Goal: Navigation & Orientation: Find specific page/section

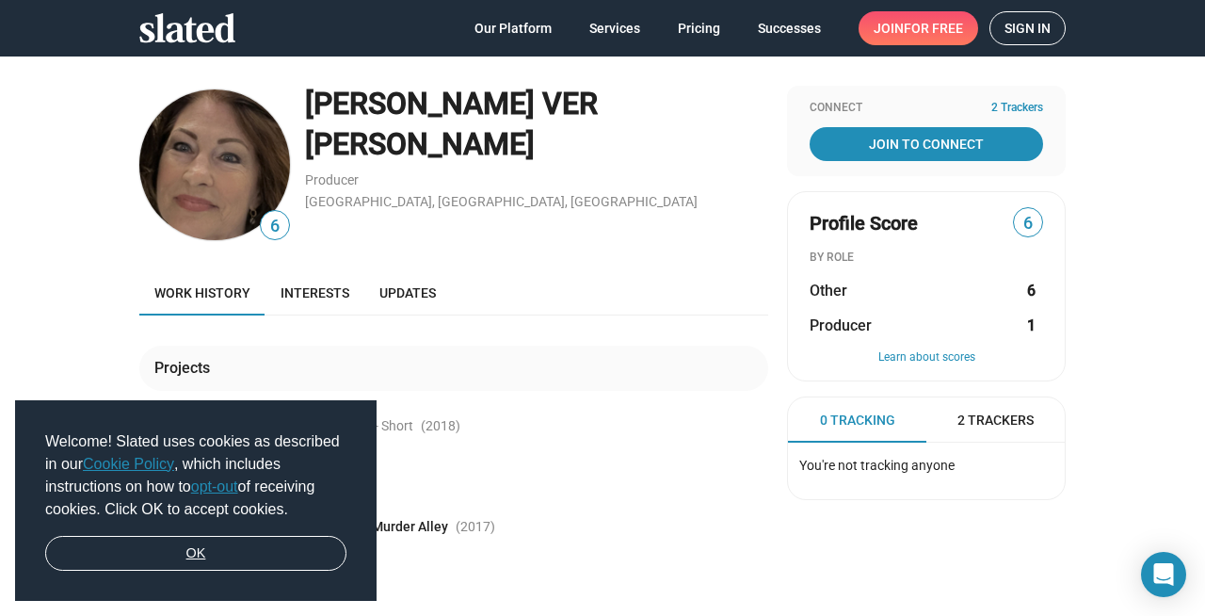
click at [163, 550] on link "OK" at bounding box center [195, 554] width 301 height 36
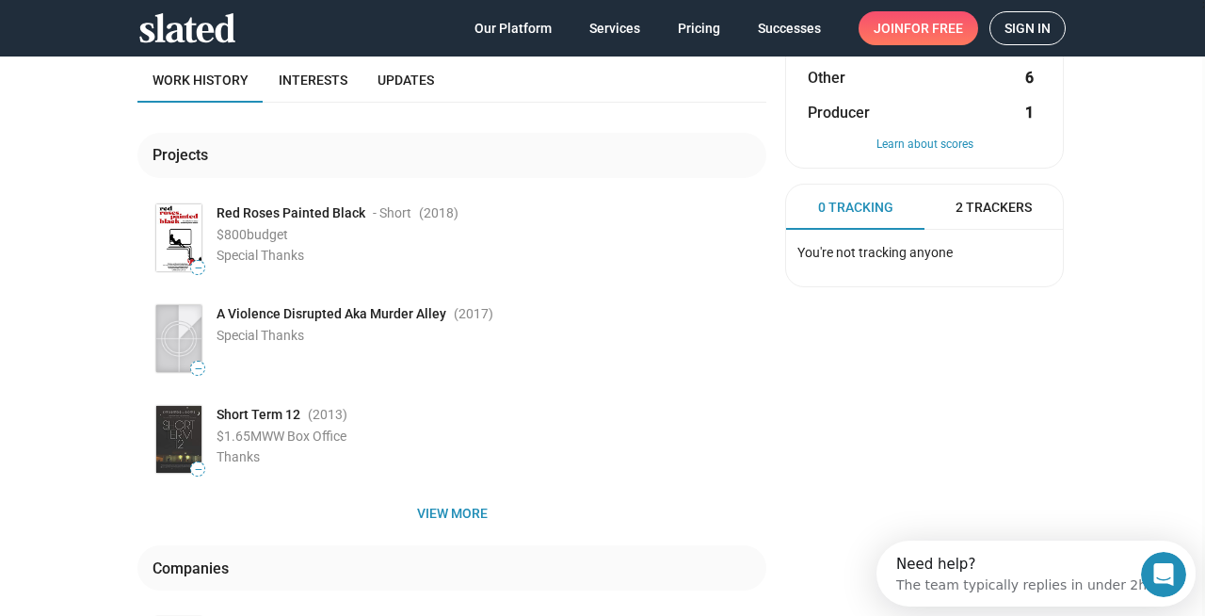
scroll to position [361, 0]
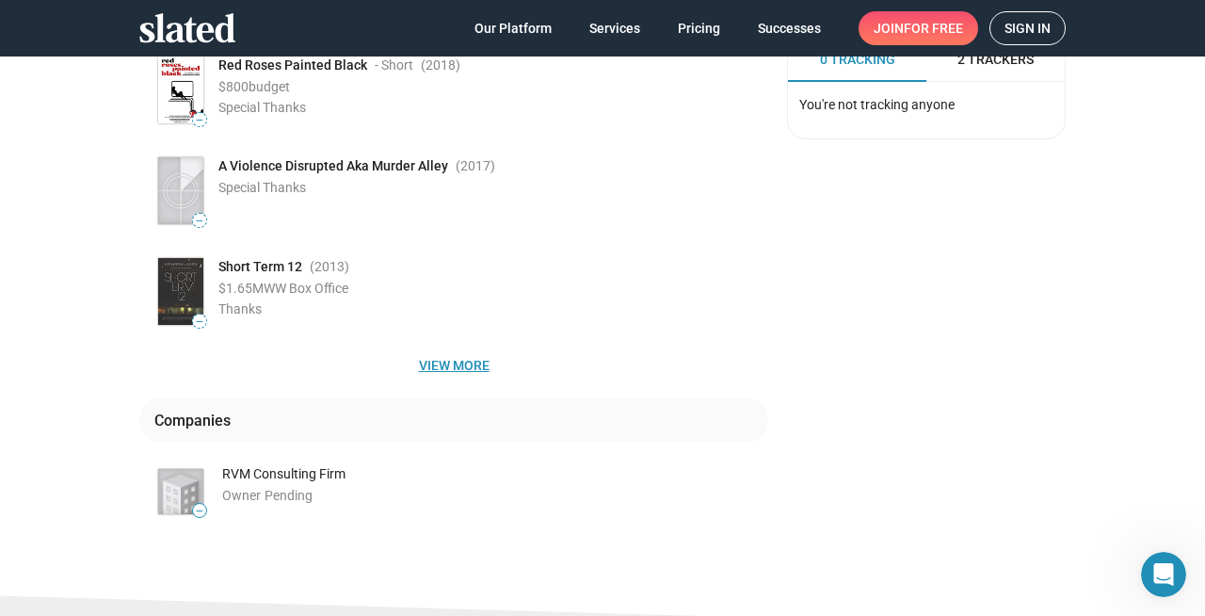
click at [456, 367] on span "View more" at bounding box center [453, 365] width 599 height 34
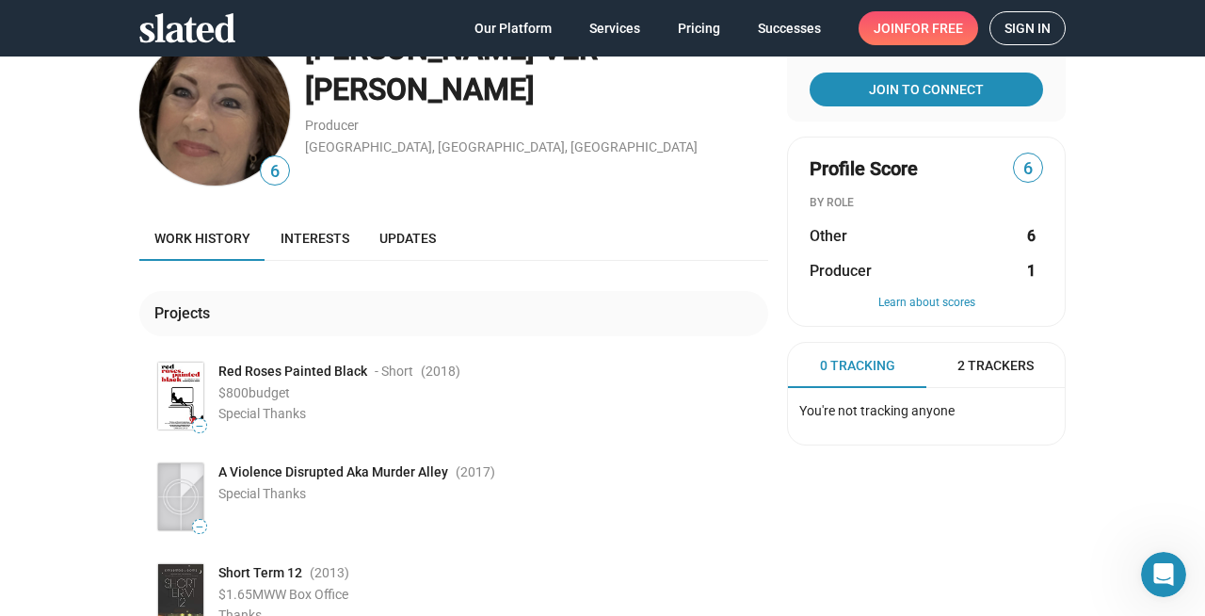
scroll to position [0, 0]
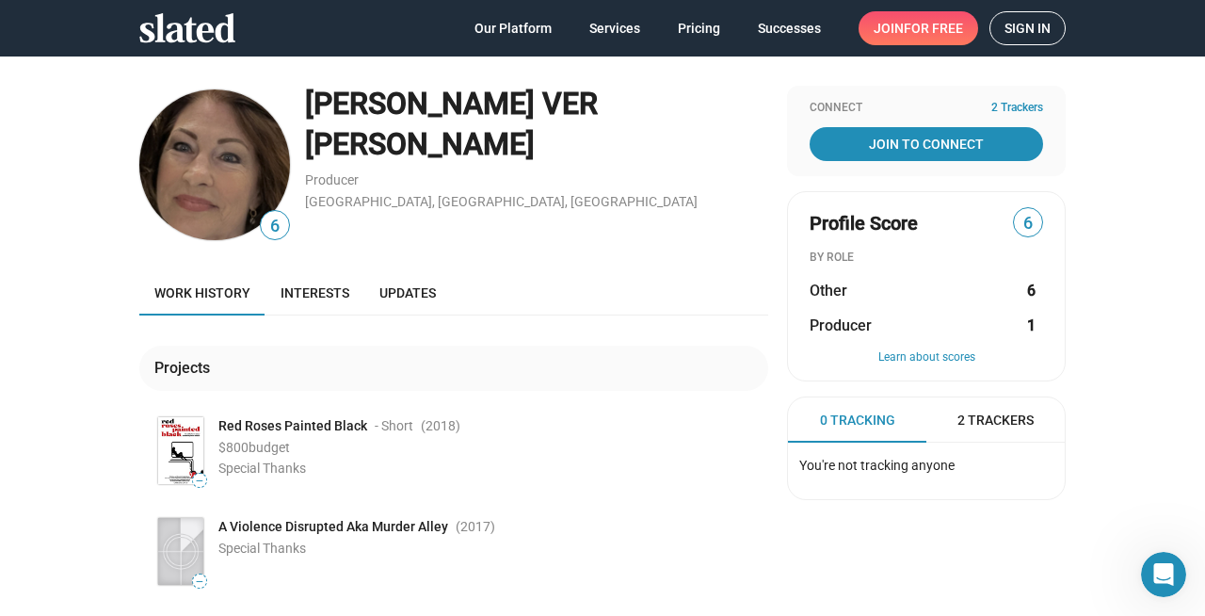
click at [1024, 225] on span "6" at bounding box center [1028, 223] width 28 height 25
click at [990, 417] on span "2 Trackers" at bounding box center [996, 420] width 76 height 18
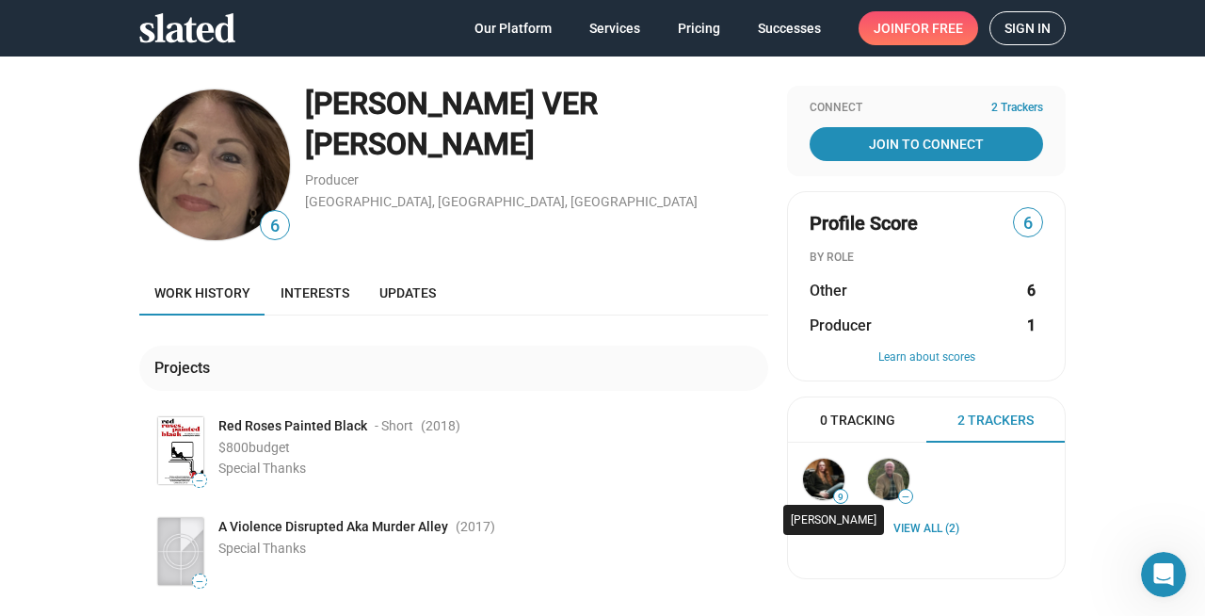
click at [817, 479] on img at bounding box center [823, 479] width 41 height 41
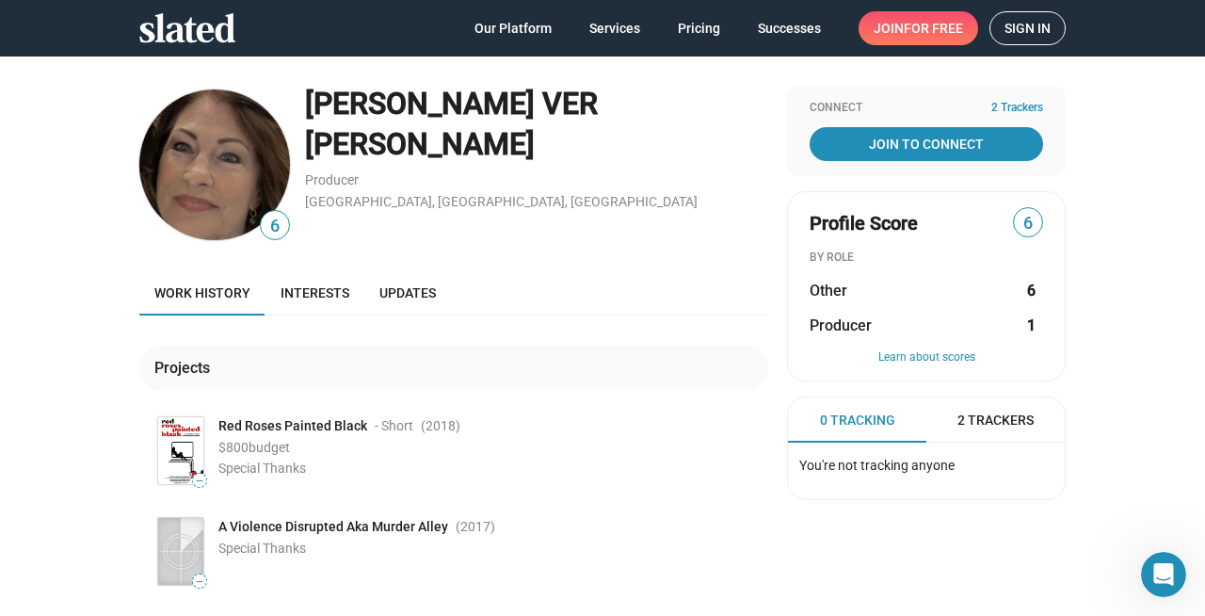
click at [1023, 222] on span "6" at bounding box center [1028, 223] width 28 height 25
click at [316, 289] on span "Interests" at bounding box center [315, 292] width 69 height 15
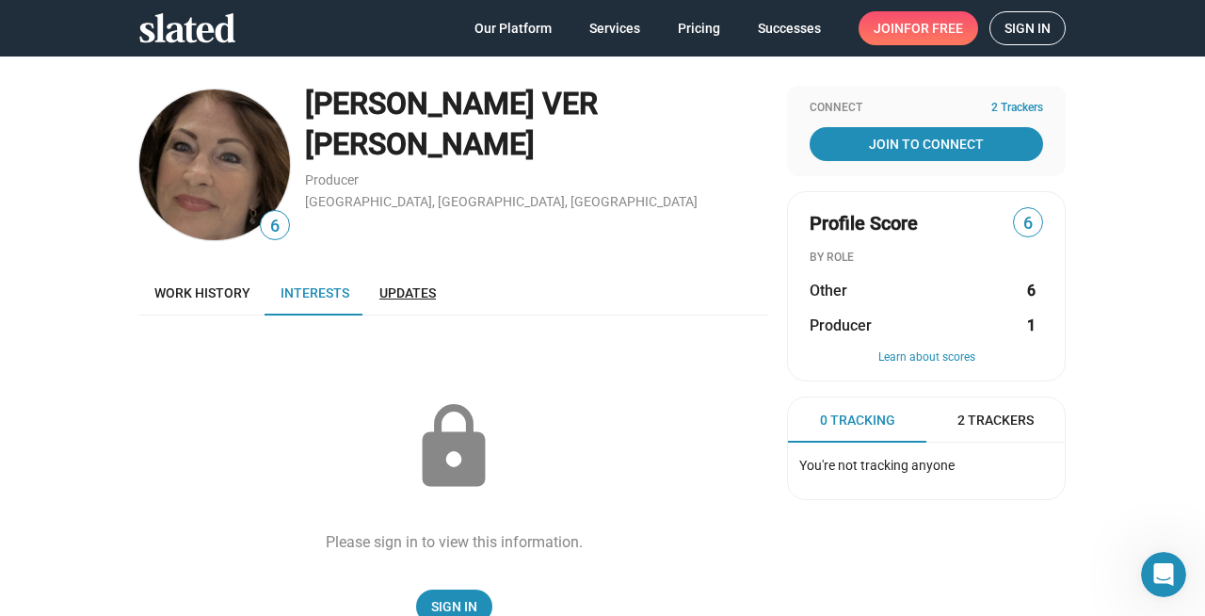
click at [408, 292] on span "Updates" at bounding box center [407, 292] width 56 height 15
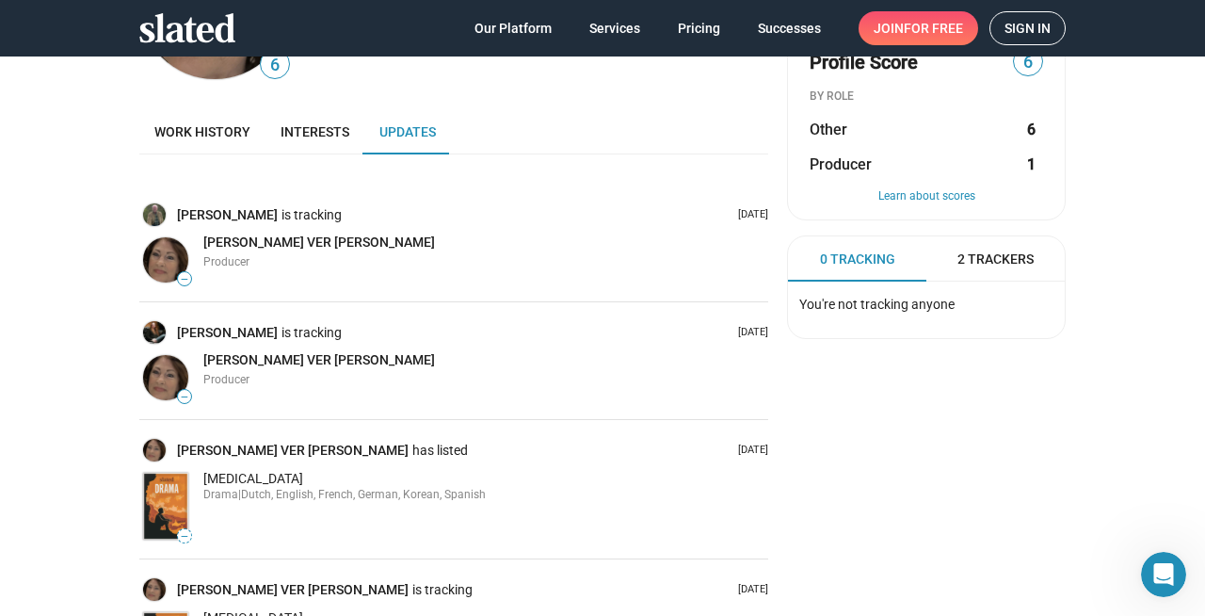
scroll to position [158, 0]
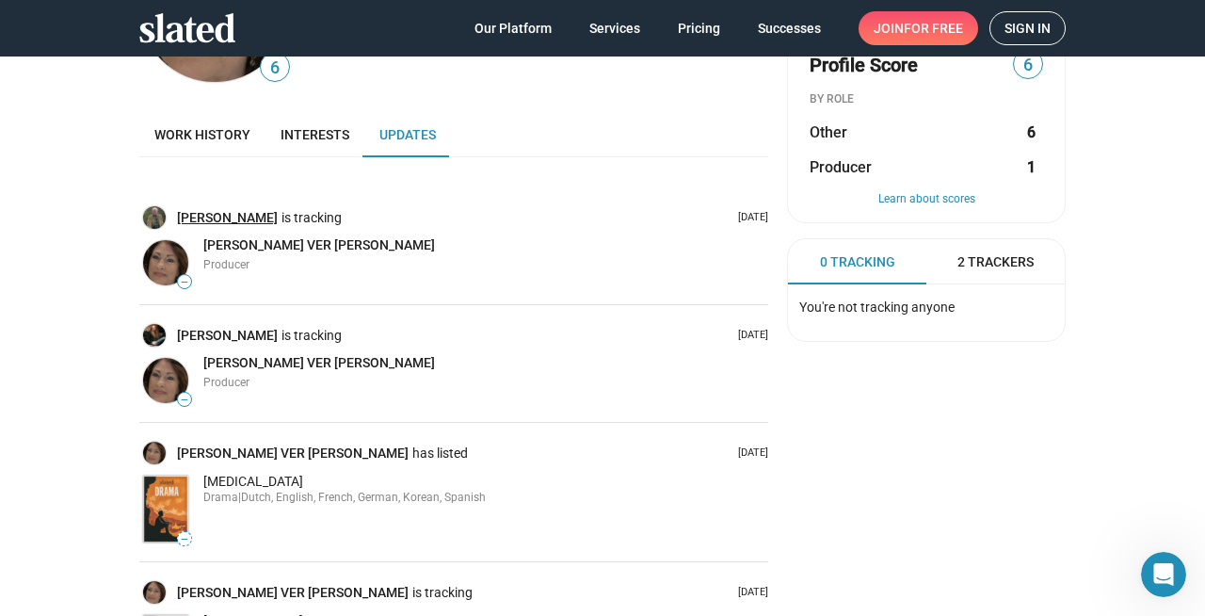
click at [186, 218] on link "[PERSON_NAME]" at bounding box center [229, 218] width 105 height 18
